Goal: Task Accomplishment & Management: Complete application form

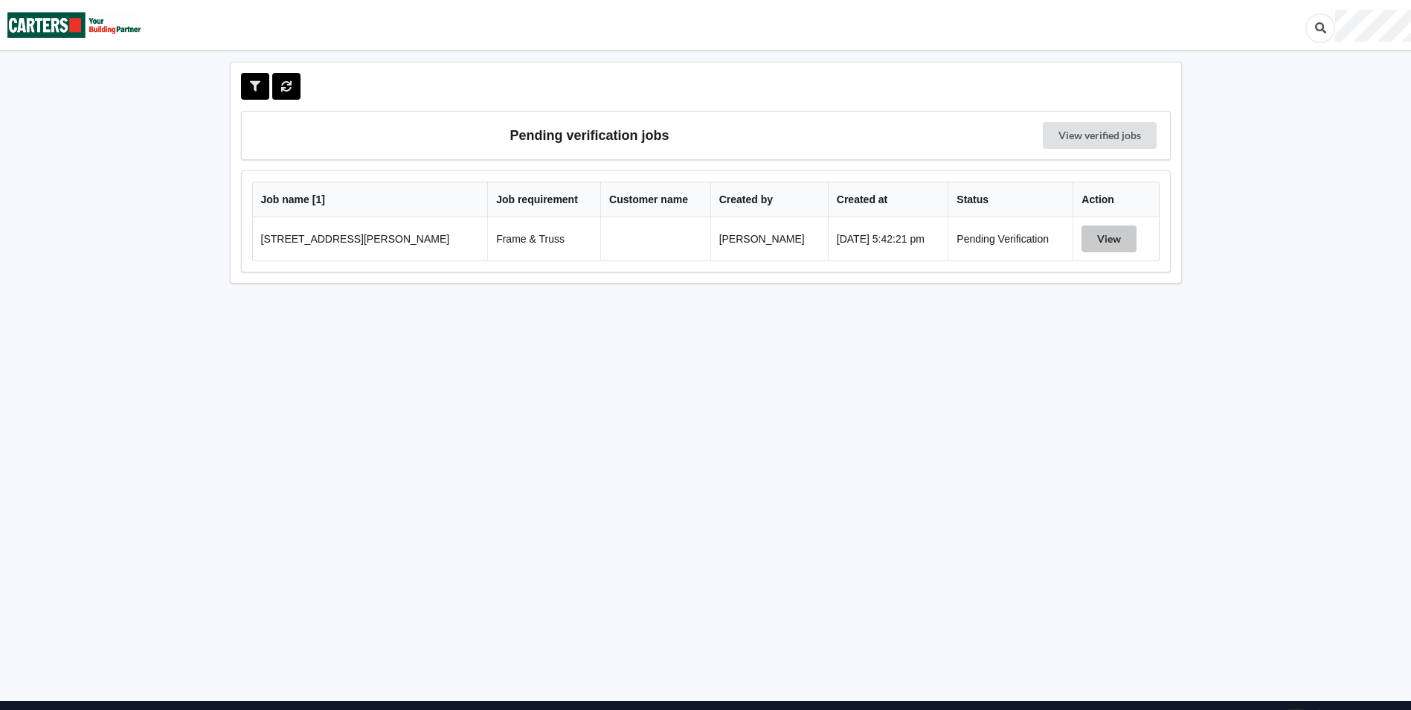
click at [1097, 237] on button "View" at bounding box center [1108, 238] width 55 height 27
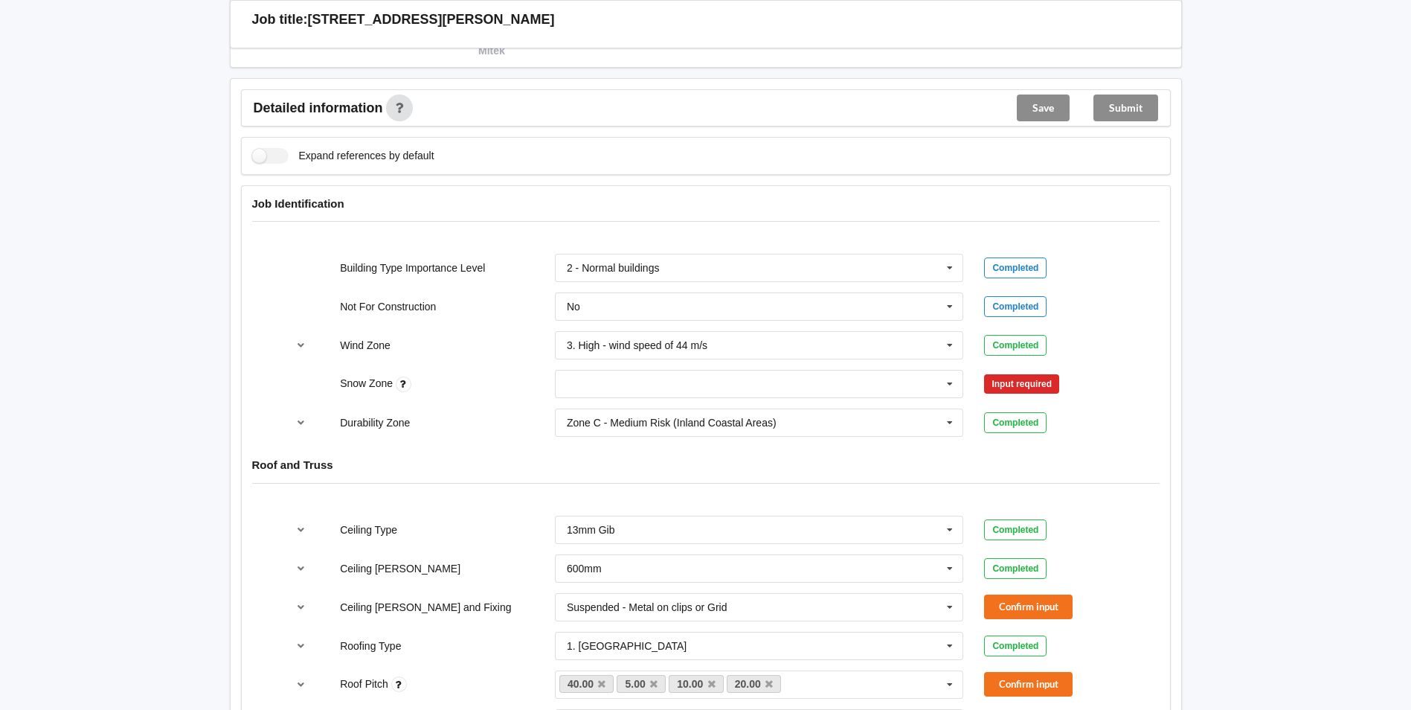
scroll to position [472, 0]
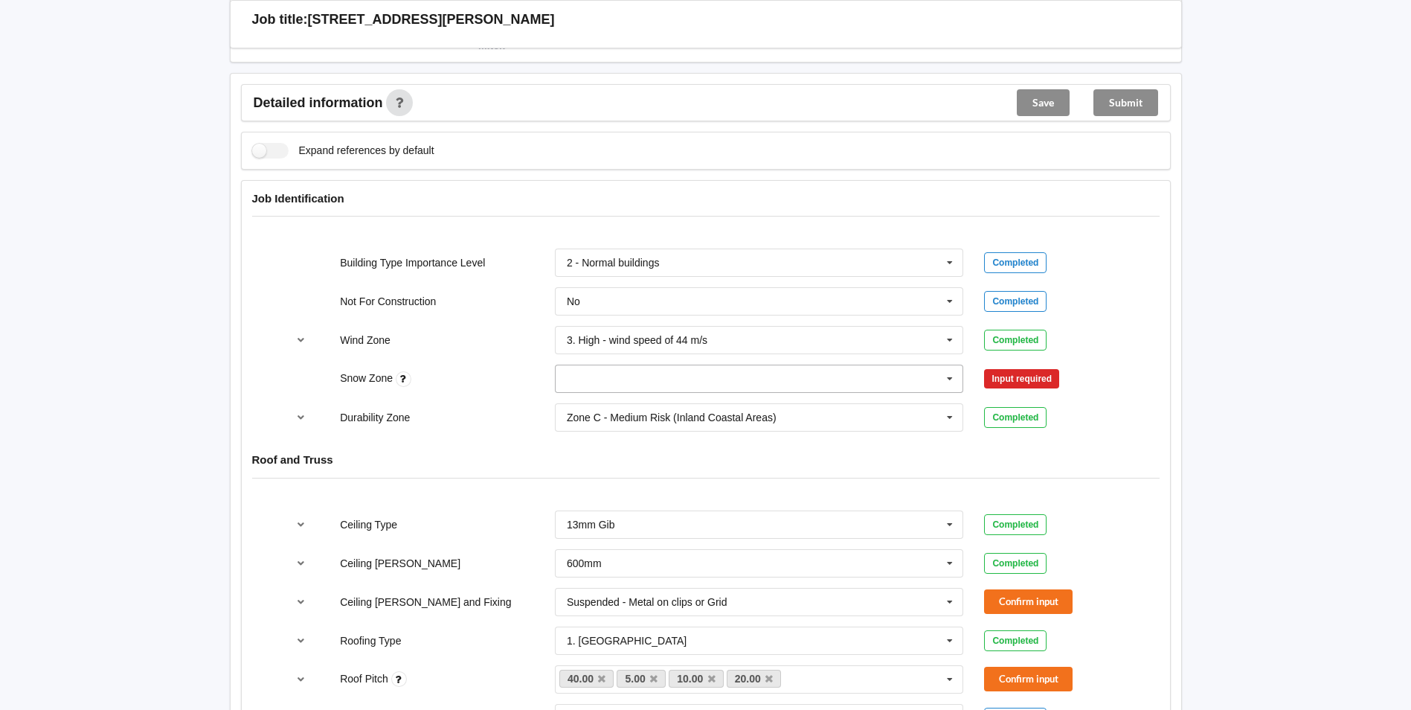
click at [953, 376] on icon at bounding box center [950, 379] width 22 height 28
click at [803, 428] on div "N1" at bounding box center [760, 433] width 408 height 28
click at [1027, 379] on button "Confirm input" at bounding box center [1028, 379] width 89 height 25
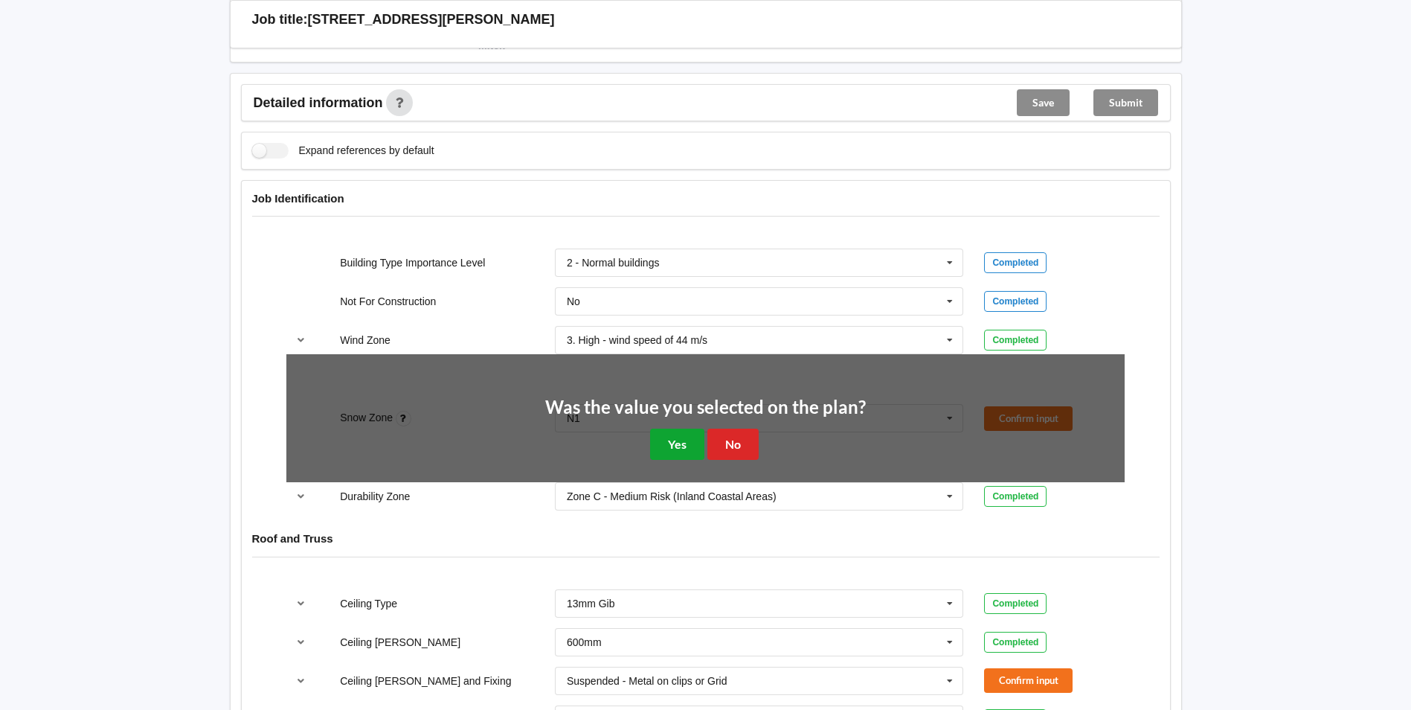
click at [660, 445] on button "Yes" at bounding box center [677, 443] width 54 height 30
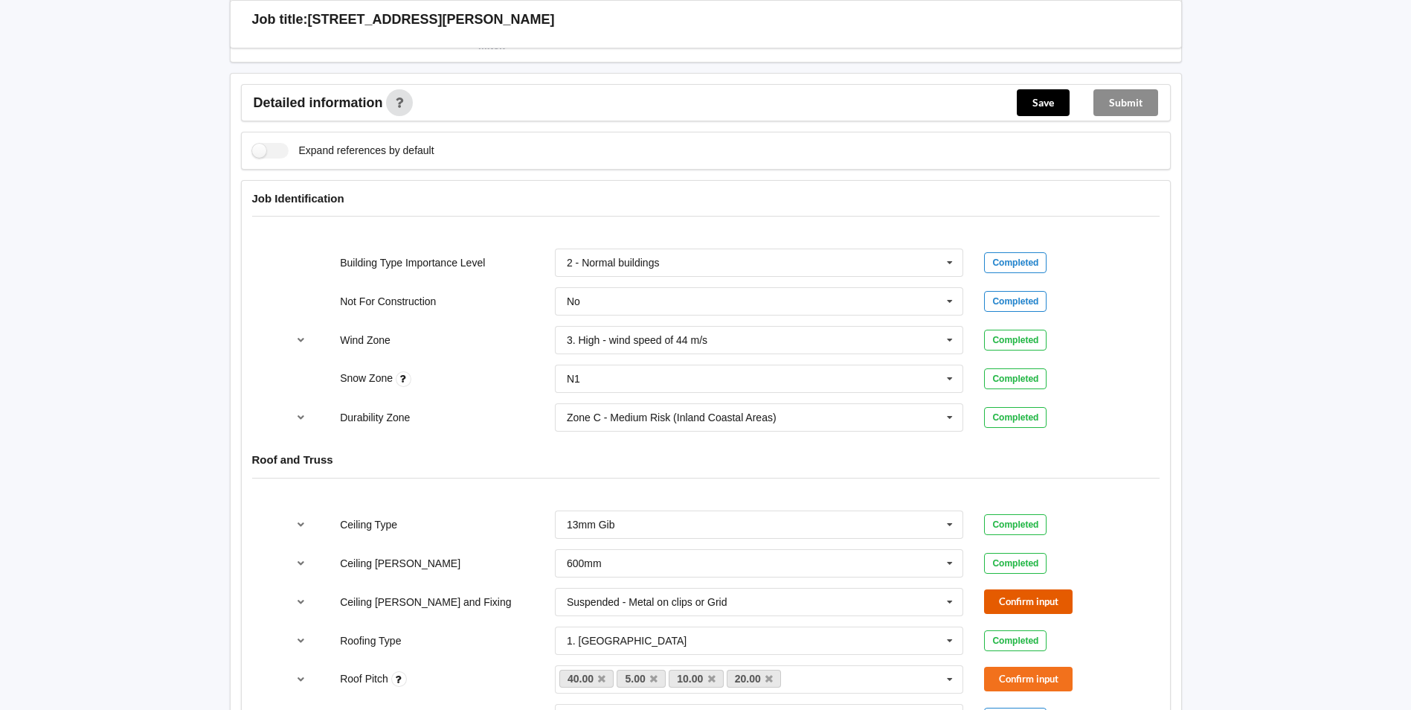
click at [1029, 599] on button "Confirm input" at bounding box center [1028, 601] width 89 height 25
click at [1026, 675] on button "Confirm input" at bounding box center [1028, 678] width 89 height 25
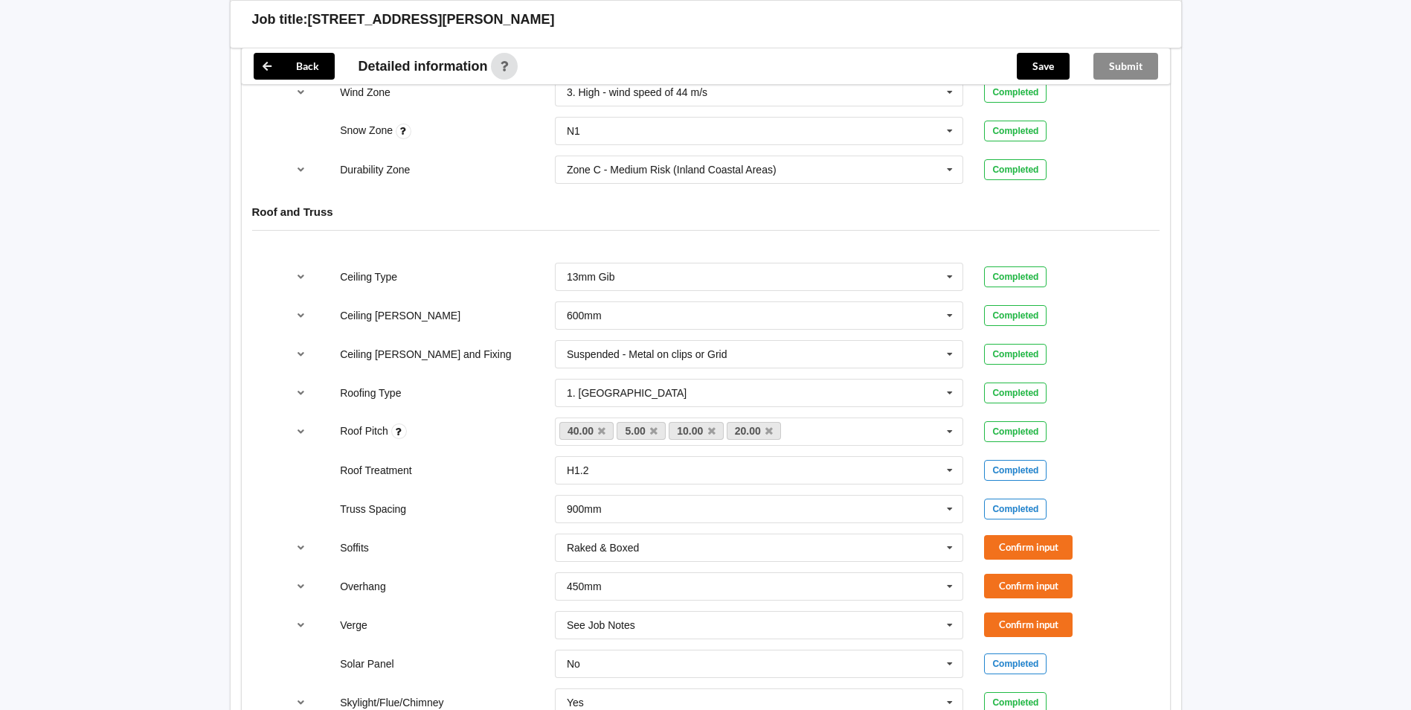
scroll to position [835, 0]
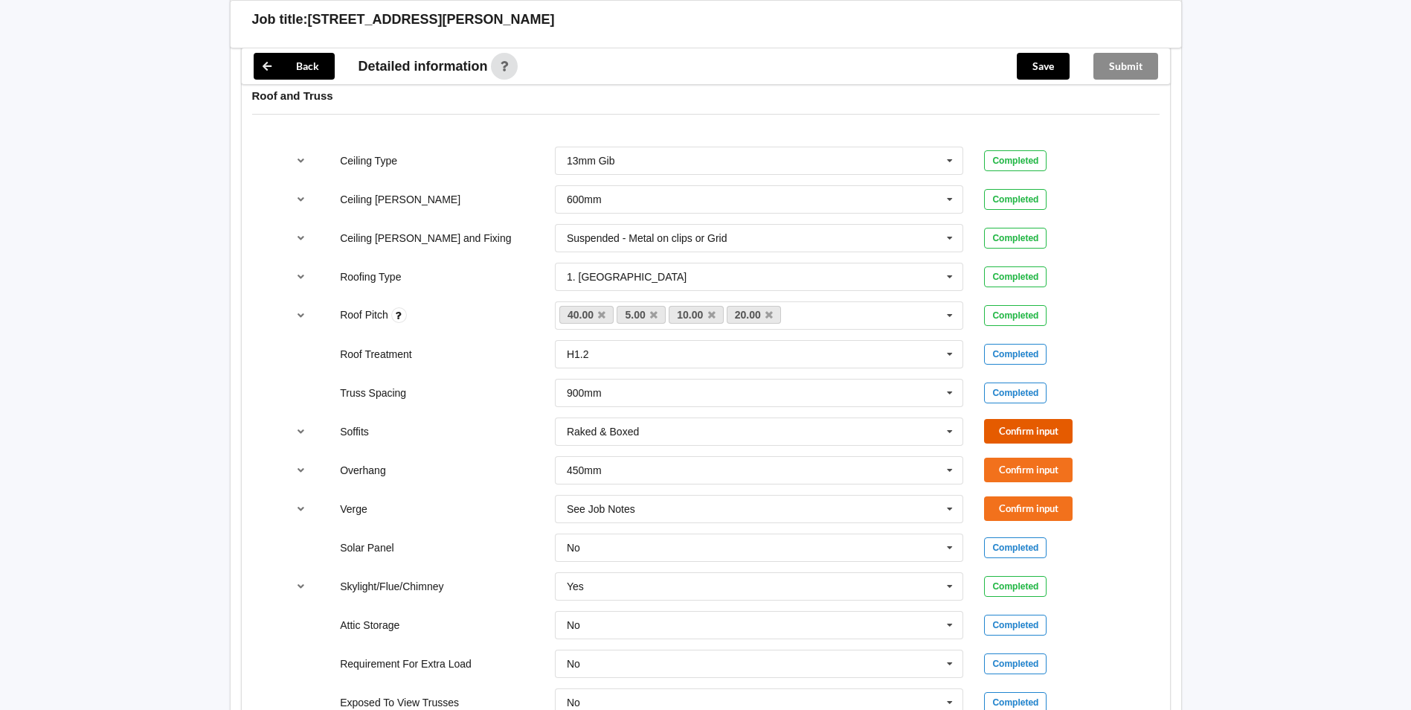
click at [1038, 431] on button "Confirm input" at bounding box center [1028, 431] width 89 height 25
click at [1032, 471] on button "Confirm input" at bounding box center [1028, 469] width 89 height 25
click at [1034, 501] on button "Confirm input" at bounding box center [1028, 508] width 89 height 25
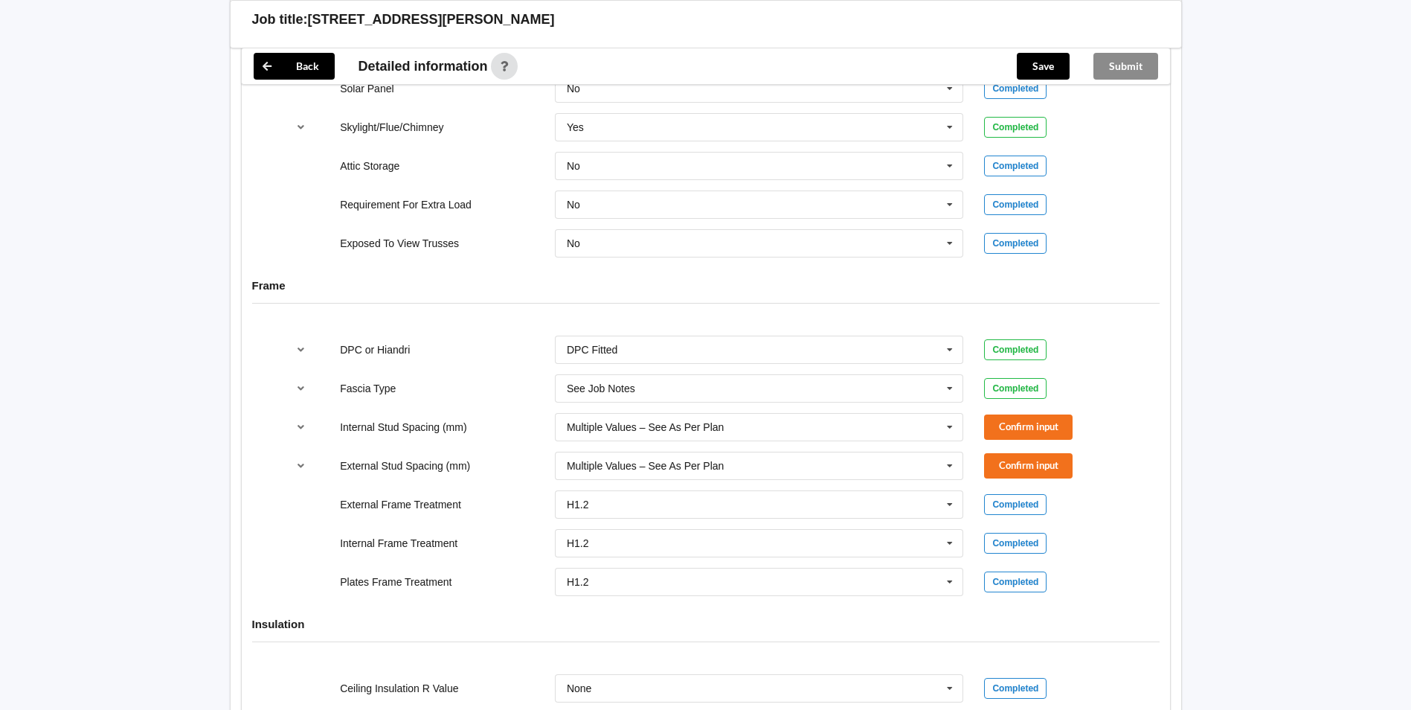
scroll to position [1325, 0]
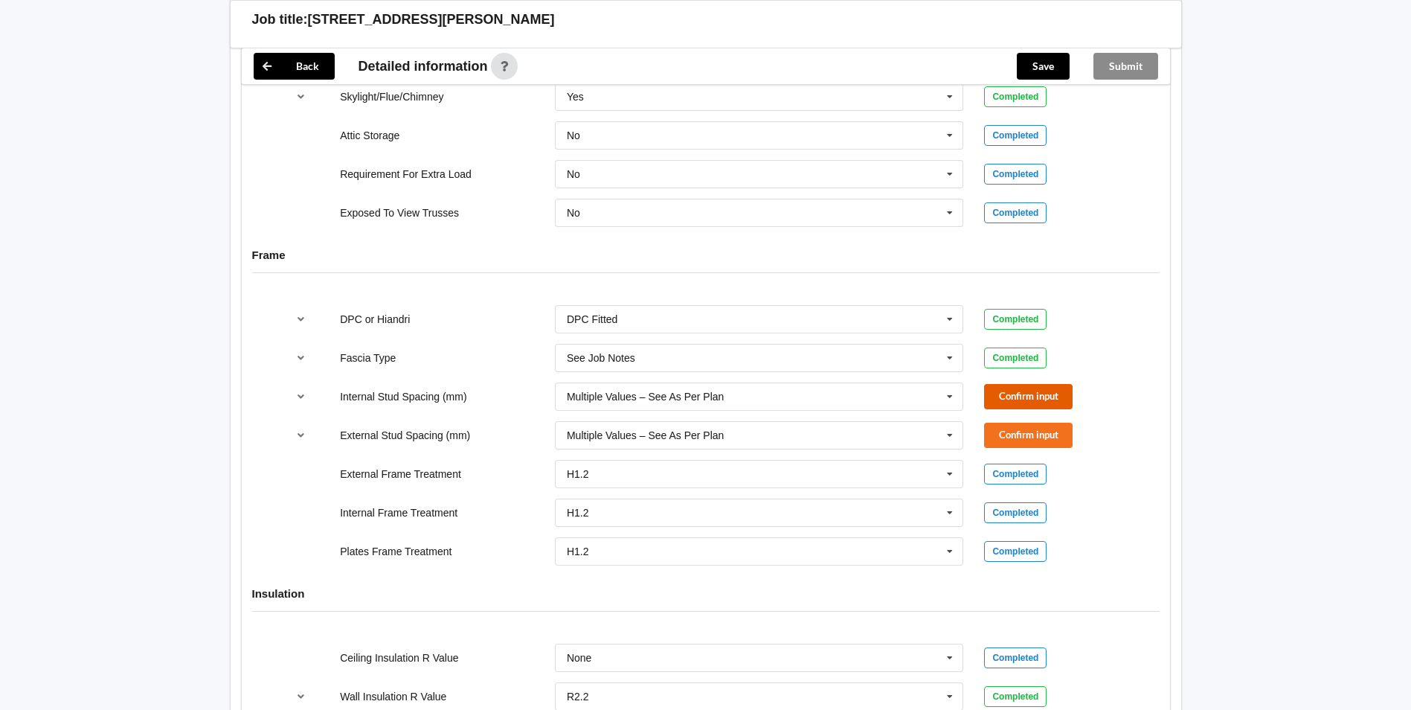
click at [997, 395] on button "Confirm input" at bounding box center [1028, 396] width 89 height 25
click at [1012, 434] on button "Confirm input" at bounding box center [1028, 434] width 89 height 25
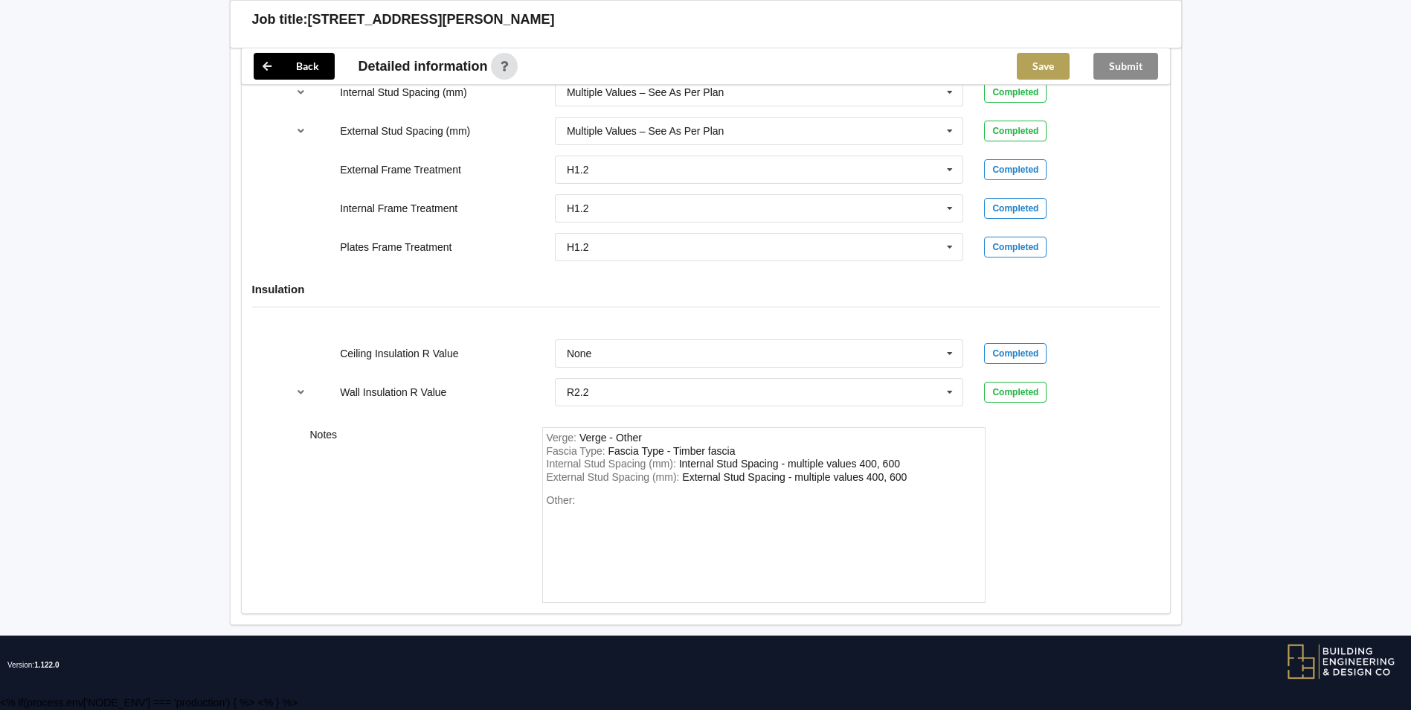
click at [1042, 65] on button "Save" at bounding box center [1043, 66] width 53 height 27
click at [1112, 67] on button "Submit" at bounding box center [1125, 66] width 65 height 27
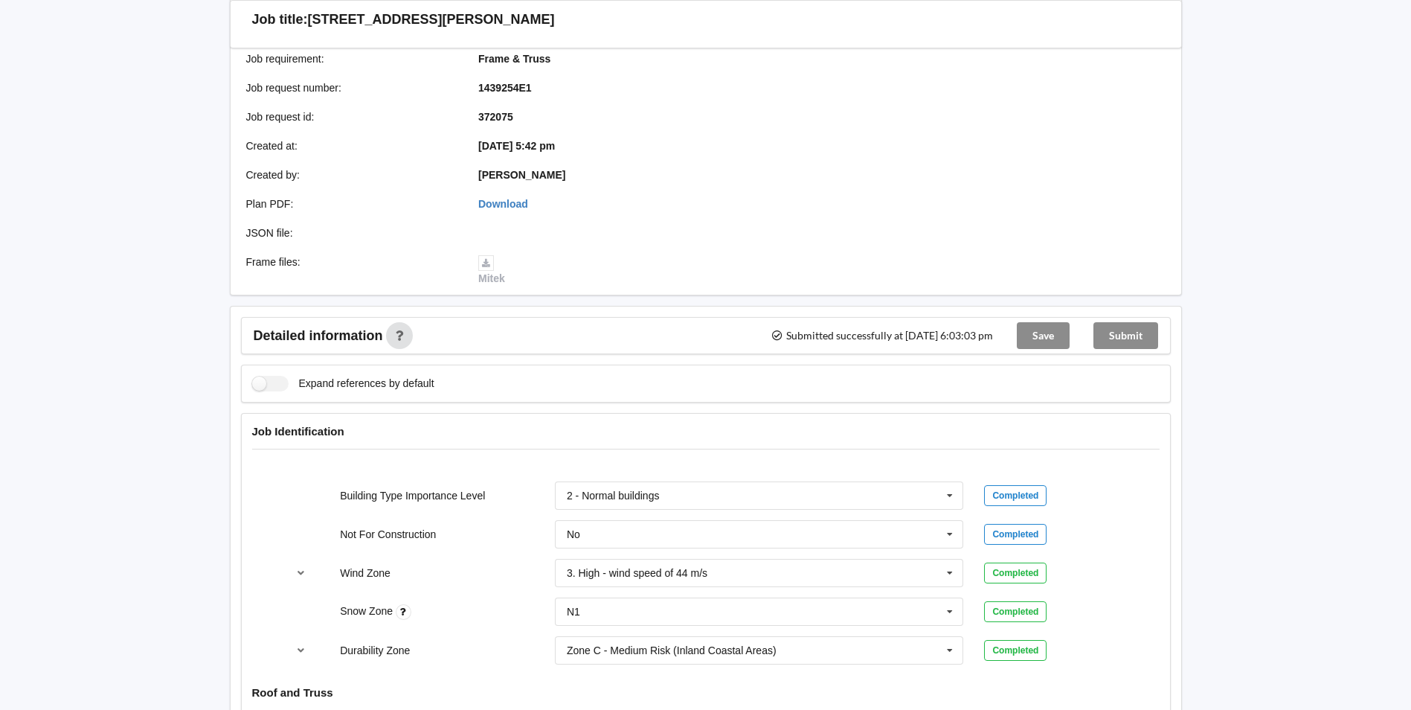
scroll to position [22, 0]
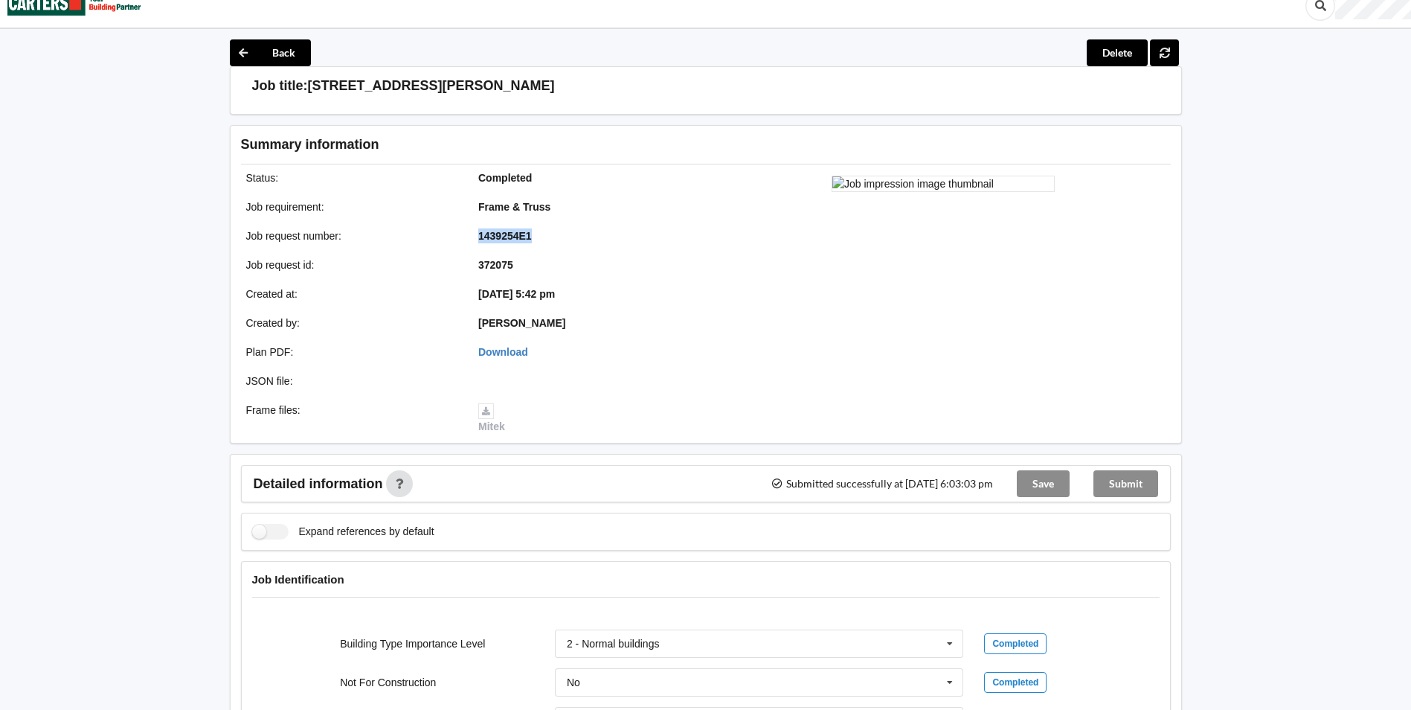
drag, startPoint x: 479, startPoint y: 234, endPoint x: 537, endPoint y: 237, distance: 58.1
click at [537, 237] on div "1439254E1" at bounding box center [584, 235] width 233 height 15
copy b "1439254E1"
